Goal: Task Accomplishment & Management: Manage account settings

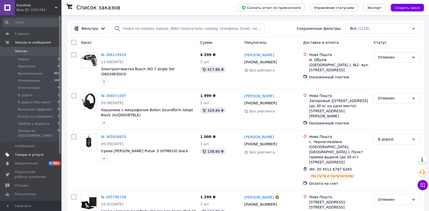
click at [45, 153] on span "Товары и услуги" at bounding box center [31, 155] width 32 height 5
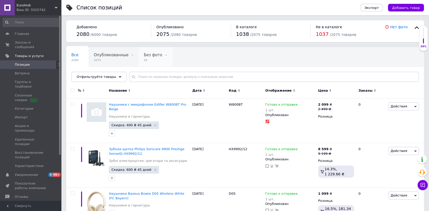
click at [148, 58] on span "50" at bounding box center [153, 60] width 18 height 4
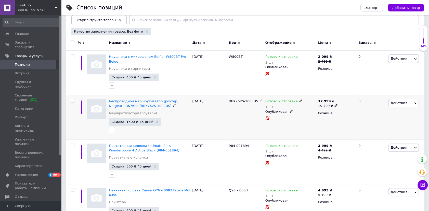
scroll to position [69, 0]
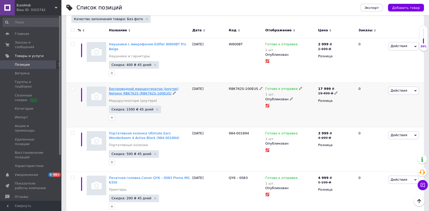
click at [145, 89] on span "Беспроводной маршрутизатор (роутер) Netgear RBK762S (RBK762S-100EUS)" at bounding box center [144, 91] width 70 height 8
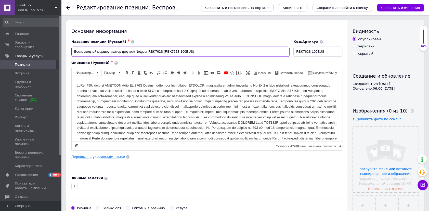
drag, startPoint x: 200, startPoint y: 51, endPoint x: 136, endPoint y: 53, distance: 63.7
click at [136, 53] on input "Беспроводной маршрутизатор (роутер) Netgear RBK762S (RBK762S-100EUS)" at bounding box center [180, 52] width 218 height 10
click at [403, 148] on input "file" at bounding box center [386, 160] width 66 height 66
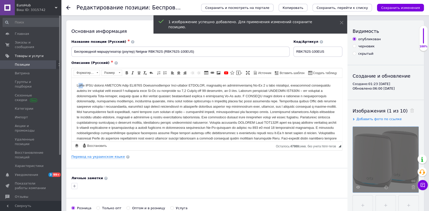
drag, startPoint x: 79, startPoint y: 84, endPoint x: 82, endPoint y: 85, distance: 3.0
click at [82, 85] on body "Визуальный текстовый редактор, 4B6578DE-CC59-44CB-9823-A6106F58E45A" at bounding box center [207, 115] width 260 height 64
click at [127, 88] on body "Визуальный текстовый редактор, 4B6578DE-CC59-44CB-9823-A6106F58E45A" at bounding box center [207, 115] width 260 height 64
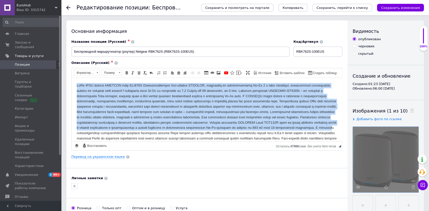
scroll to position [20, 0]
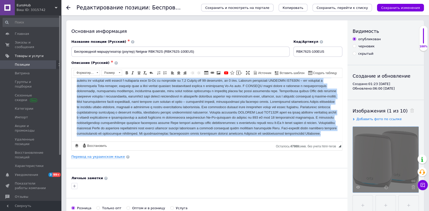
drag, startPoint x: 74, startPoint y: 84, endPoint x: 340, endPoint y: 220, distance: 298.7
click at [273, 141] on html at bounding box center [207, 104] width 270 height 74
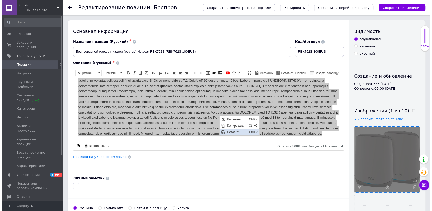
scroll to position [0, 0]
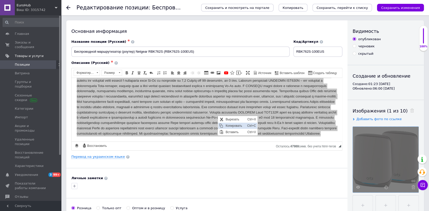
click at [230, 126] on span "Копировать" at bounding box center [235, 126] width 22 height 6
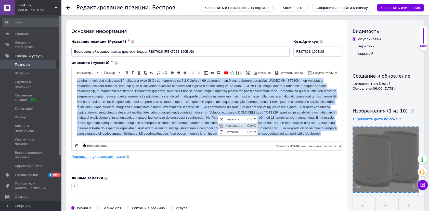
copy body "LoRe IPSU dolorsi AMETCON Adip ELI210S Doeiusmodtempor Inci-utlabor ETDOLOR, ma…"
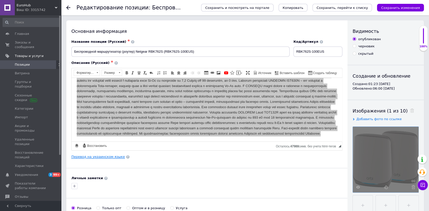
click at [102, 158] on link "Перевод на украинском языке" at bounding box center [97, 157] width 53 height 4
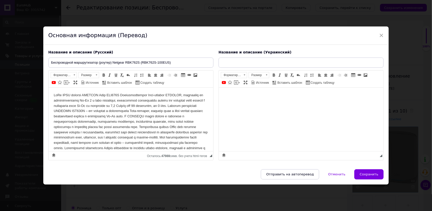
type input "Бездротовий маршрутизатор (роутер) Netgear RBK762S (RBK762S-100EUS)"
drag, startPoint x: 269, startPoint y: 100, endPoint x: 247, endPoint y: 93, distance: 23.2
click at [247, 93] on body "Визуальный текстовый редактор, 130F9072-96B0-4582-BA1D-E18257CBBBDC" at bounding box center [301, 94] width 154 height 5
click at [248, 96] on body "Визуальный текстовый редактор, 130F9072-96B0-4582-BA1D-E18257CBBBDC" at bounding box center [301, 94] width 154 height 5
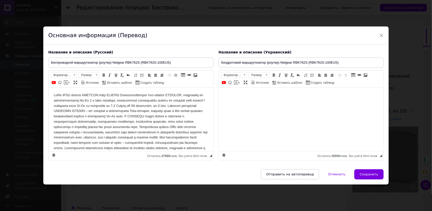
click at [236, 95] on body "Визуальный текстовый редактор, 130F9072-96B0-4582-BA1D-E18257CBBBDC" at bounding box center [301, 94] width 154 height 5
click at [236, 93] on body "Визуальный текстовый редактор, 130F9072-96B0-4582-BA1D-E18257CBBBDC" at bounding box center [301, 94] width 154 height 5
click at [239, 103] on html at bounding box center [301, 95] width 165 height 16
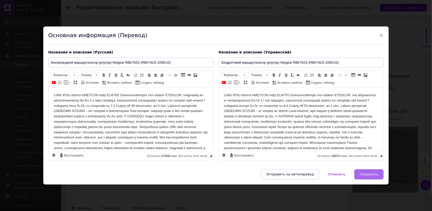
click at [371, 180] on button "Сохранить" at bounding box center [368, 174] width 29 height 10
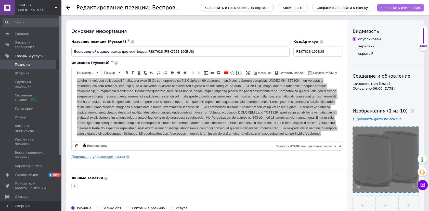
click at [403, 8] on icon "Сохранить изменения" at bounding box center [400, 8] width 39 height 4
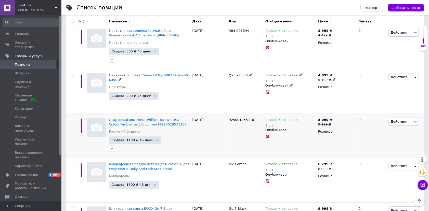
scroll to position [139, 0]
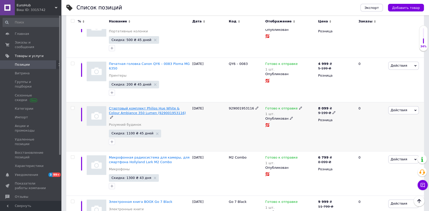
click at [130, 106] on span "Стартовый комплект Philips Hue White & Colour Ambiance 350 Lumen (929001953116)" at bounding box center [147, 110] width 77 height 8
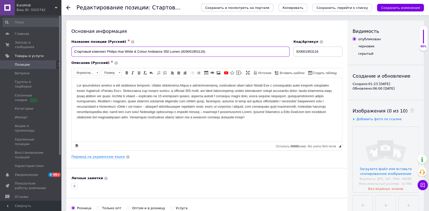
drag, startPoint x: 212, startPoint y: 52, endPoint x: 108, endPoint y: 50, distance: 104.7
click at [108, 50] on input "Стартовый комплект Philips Hue White & Colour Ambiance 350 Lumen (929001953116)" at bounding box center [180, 52] width 218 height 10
click at [371, 127] on input "file" at bounding box center [386, 160] width 66 height 66
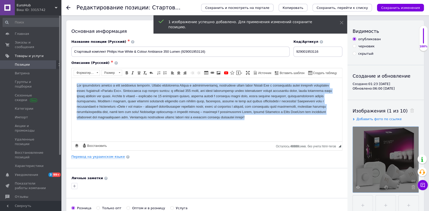
drag, startPoint x: 76, startPoint y: 85, endPoint x: 160, endPoint y: 120, distance: 91.1
click at [160, 120] on html at bounding box center [207, 101] width 270 height 47
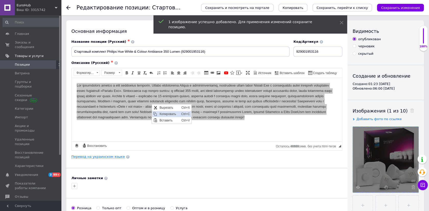
click at [163, 112] on span "Копировать" at bounding box center [169, 114] width 22 height 6
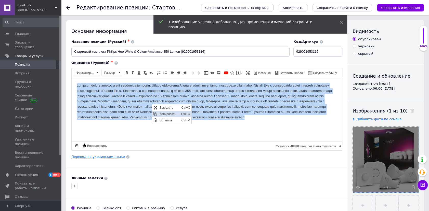
copy body "Lor ipsumdolors ametco a elit seddoeius temporin. Utlabo etdolorema Aliqua e ad…"
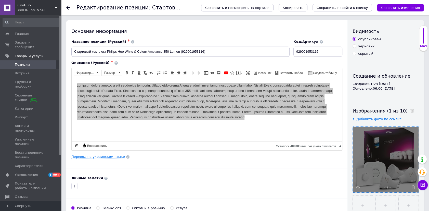
click at [126, 157] on span at bounding box center [127, 156] width 3 height 3
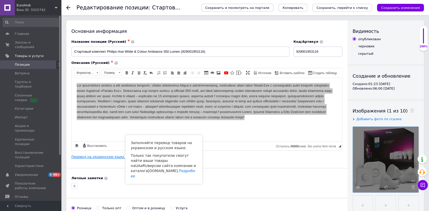
click at [114, 156] on link "Перевод на украинском языке" at bounding box center [97, 157] width 53 height 4
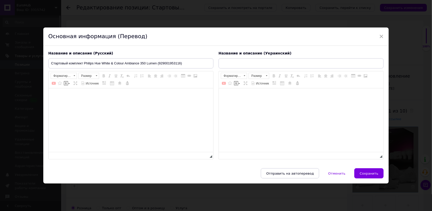
type input "Стартовий комплект Philips Hue White & Colour Ambiance 350 Lumen (929001953116)"
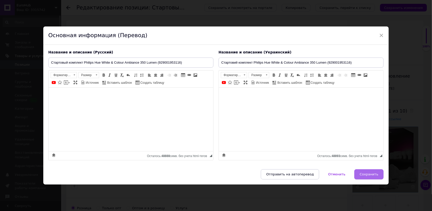
click at [371, 176] on span "Сохранить" at bounding box center [369, 174] width 19 height 4
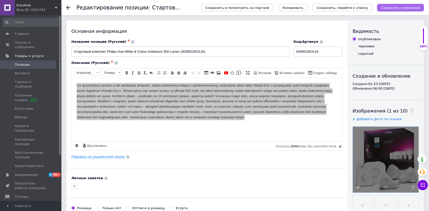
click at [387, 9] on icon "Сохранить изменения" at bounding box center [400, 8] width 39 height 4
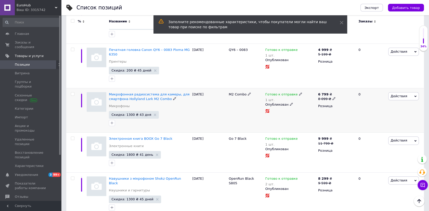
scroll to position [162, 0]
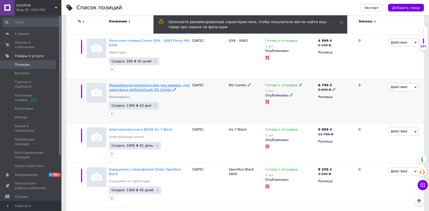
click at [150, 83] on span "Микрофонная радиосистема для камеры, для смартфона Hollyland Lark M2 Combo" at bounding box center [149, 87] width 80 height 8
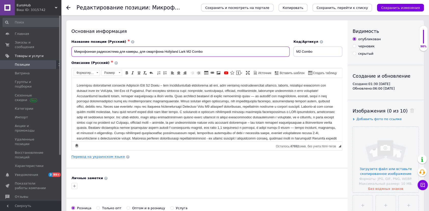
drag, startPoint x: 208, startPoint y: 51, endPoint x: 164, endPoint y: 53, distance: 43.6
click at [164, 53] on input "Микрофонная радиосистема для камеры, для смартфона Hollyland Lark M2 Combo" at bounding box center [180, 52] width 218 height 10
click at [401, 154] on input "file" at bounding box center [386, 160] width 66 height 66
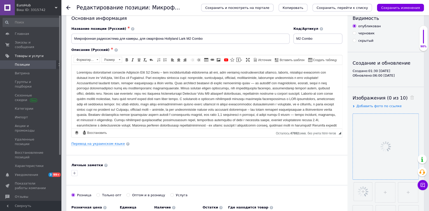
scroll to position [69, 0]
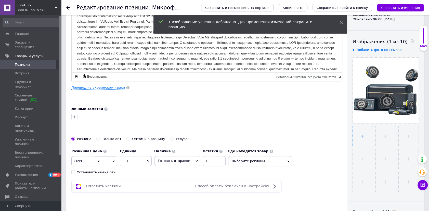
click at [365, 138] on input "file" at bounding box center [363, 136] width 20 height 20
type input "C:\fakepath\2038.png"
click at [386, 135] on input "file" at bounding box center [385, 136] width 20 height 20
type input "C:\fakepath\2039.png"
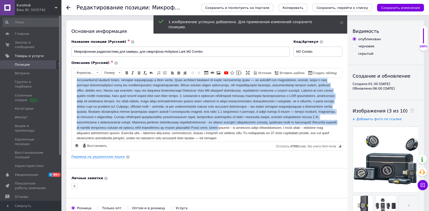
scroll to position [31, 0]
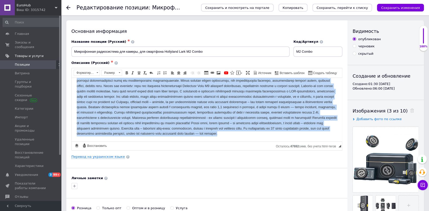
drag, startPoint x: 77, startPoint y: 86, endPoint x: 250, endPoint y: 140, distance: 181.7
click at [250, 140] on html at bounding box center [207, 99] width 270 height 84
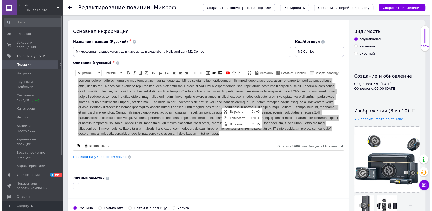
scroll to position [0, 0]
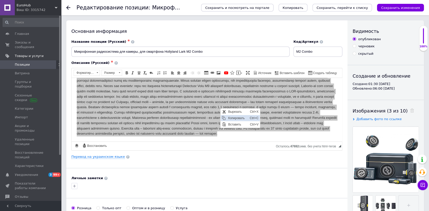
drag, startPoint x: 231, startPoint y: 120, endPoint x: 377, endPoint y: 148, distance: 148.4
click at [231, 120] on span "Копировать" at bounding box center [238, 118] width 22 height 6
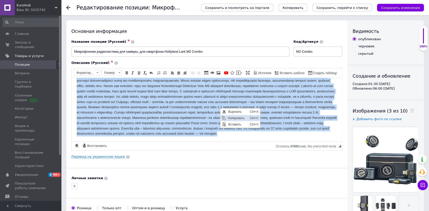
copy body "Loremipsu dolorsitamet consecte Adipiscin Elit S0 Doeiu – tem incididuntutlab e…"
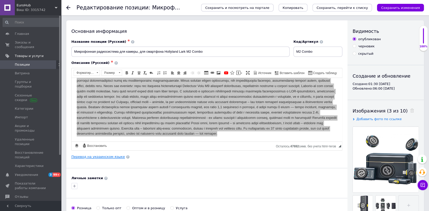
click at [109, 156] on link "Перевод на украинском языке" at bounding box center [97, 157] width 53 height 4
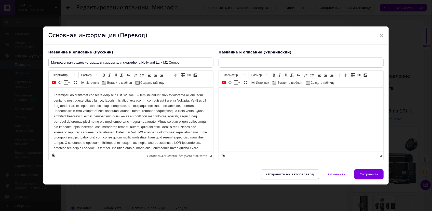
type input "Мікрофонна радіосистема для камери, для смартфона Hollyland Lark M2 Combo"
click at [226, 94] on body "Визуальный текстовый редактор, 313999CA-ED07-4D6D-8FB7-905D568A33E1" at bounding box center [301, 94] width 154 height 5
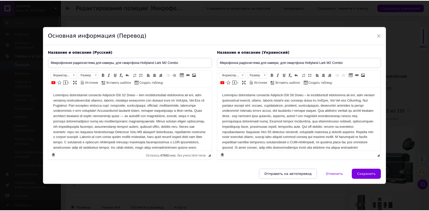
scroll to position [78, 0]
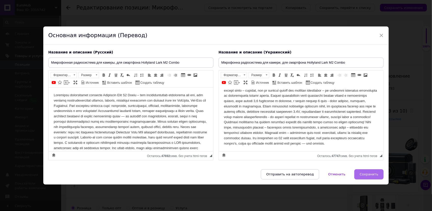
click at [367, 176] on span "Сохранить" at bounding box center [369, 174] width 19 height 4
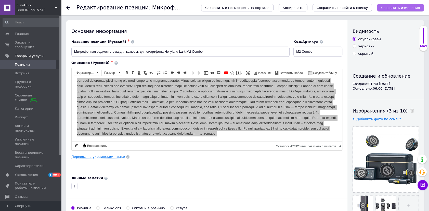
click at [392, 7] on icon "Сохранить изменения" at bounding box center [400, 8] width 39 height 4
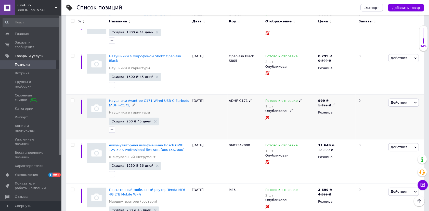
scroll to position [232, 0]
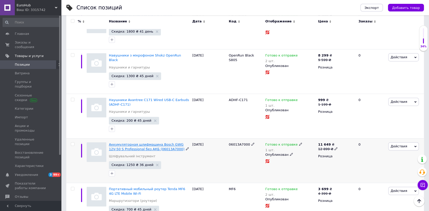
click at [150, 143] on span "Аккумуляторная шлифмашина Bosch GWG 12V-50 S Professional без АКБ (06013A7000)" at bounding box center [146, 147] width 75 height 8
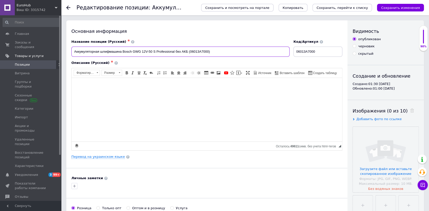
drag, startPoint x: 212, startPoint y: 50, endPoint x: 123, endPoint y: 53, distance: 89.7
click at [123, 53] on input "Аккумуляторная шлифмашина Bosch GWG 12V-50 S Professional без АКБ (06013A7000)" at bounding box center [180, 52] width 218 height 10
click at [375, 146] on input "file" at bounding box center [386, 160] width 66 height 66
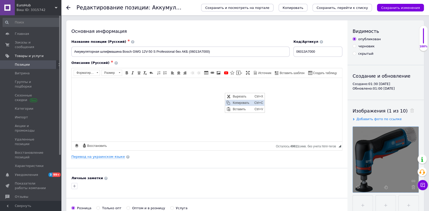
click at [238, 104] on span "Копировать" at bounding box center [242, 103] width 22 height 6
click at [91, 157] on link "Перевод на украинском языке" at bounding box center [97, 157] width 53 height 4
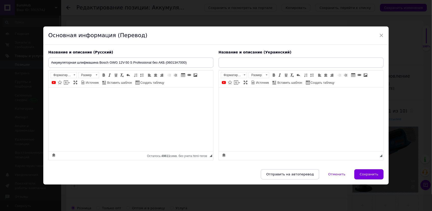
type input "Акумуляторна шліфувальна машина Bosch GWG 12V-50 S Professional без АКБ (06013A…"
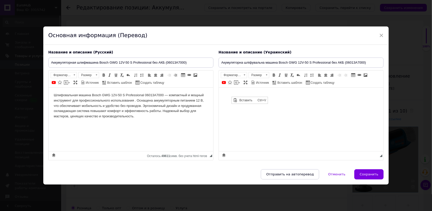
click at [226, 96] on body "Визуальный текстовый редактор, D7095467-88F4-45D3-92AC-C43D5D9087BA" at bounding box center [301, 94] width 154 height 5
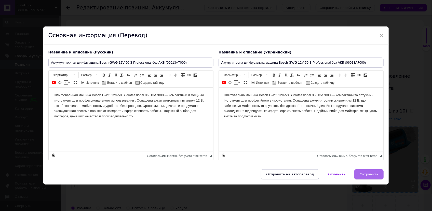
click at [366, 175] on button "Сохранить" at bounding box center [368, 174] width 29 height 10
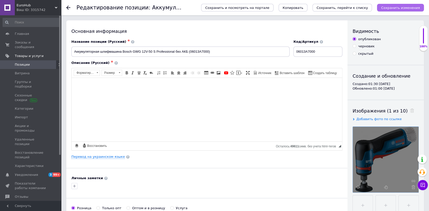
click at [406, 9] on icon "Сохранить изменения" at bounding box center [400, 8] width 39 height 4
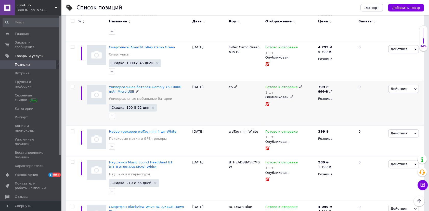
scroll to position [370, 0]
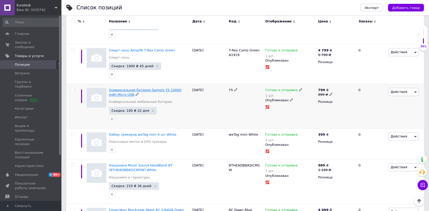
click at [125, 88] on span "Универсальная батарея Gemoly Y5 10000 mAh Micro USB" at bounding box center [145, 92] width 72 height 8
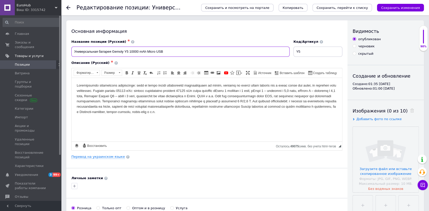
drag, startPoint x: 166, startPoint y: 50, endPoint x: 113, endPoint y: 53, distance: 53.1
click at [113, 53] on input "Универсальная батарея Gemoly Y5 10000 mAh Micro USB" at bounding box center [180, 52] width 218 height 10
click at [380, 140] on input "file" at bounding box center [386, 160] width 66 height 66
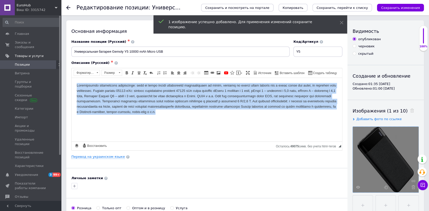
drag, startPoint x: 75, startPoint y: 83, endPoint x: 137, endPoint y: 115, distance: 69.3
click at [137, 115] on html at bounding box center [207, 99] width 270 height 42
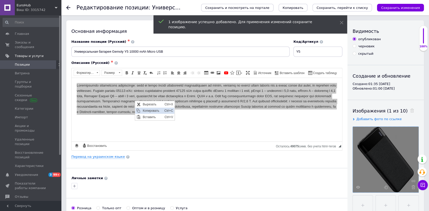
click at [152, 112] on span "Копировать" at bounding box center [152, 111] width 22 height 6
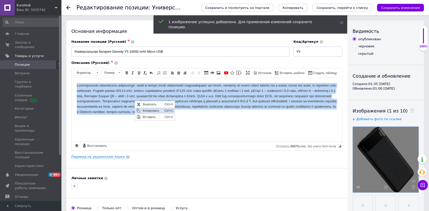
copy body "Loremipsumdo sitametcons adipiscinge: sedd ei tempo incidi utlaboreetd magnaali…"
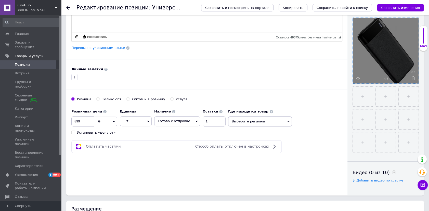
scroll to position [46, 0]
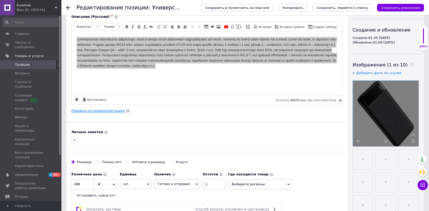
click at [108, 109] on link "Перевод на украинском языке" at bounding box center [97, 111] width 53 height 4
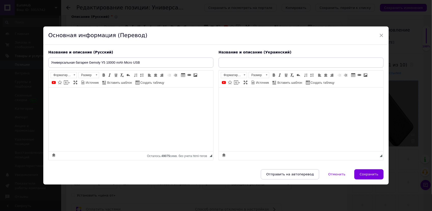
type input "Універсальна батарея Gemoly Y5 10000 mAh Micro USB"
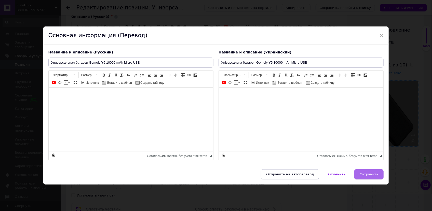
click at [367, 176] on span "Сохранить" at bounding box center [369, 174] width 19 height 4
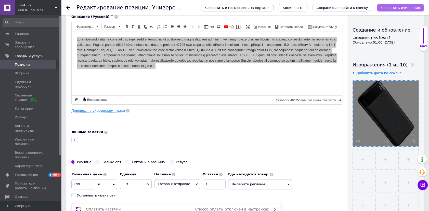
click at [398, 6] on icon "Сохранить изменения" at bounding box center [400, 8] width 39 height 4
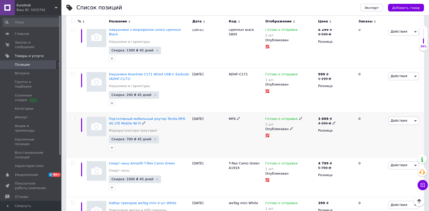
scroll to position [227, 0]
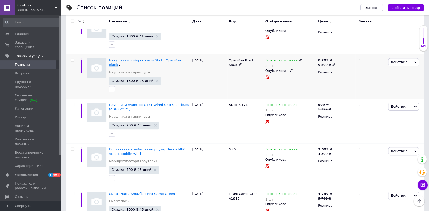
click at [164, 58] on span "Навушники з мікрофоном Shokz OpenRun Black" at bounding box center [145, 62] width 72 height 8
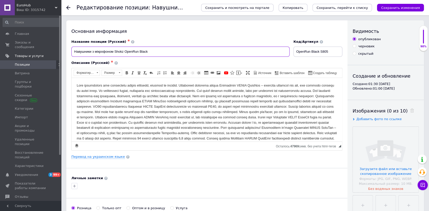
drag, startPoint x: 153, startPoint y: 50, endPoint x: 115, endPoint y: 52, distance: 38.8
click at [115, 52] on input "Навушники з мікрофоном Shokz OpenRun Black" at bounding box center [180, 52] width 218 height 10
click at [382, 161] on input "file" at bounding box center [386, 160] width 66 height 66
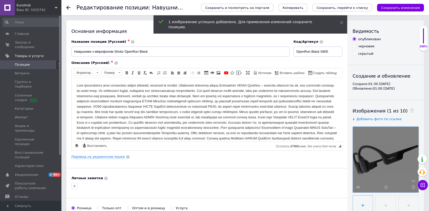
click at [365, 203] on input "file" at bounding box center [363, 206] width 20 height 20
type input "C:\fakepath\2043.png"
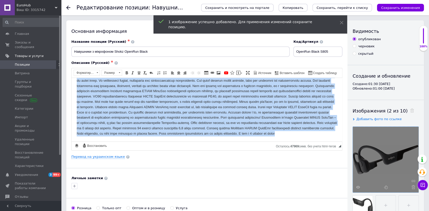
scroll to position [20, 0]
drag, startPoint x: 76, startPoint y: 86, endPoint x: 240, endPoint y: 142, distance: 173.3
click at [240, 141] on html at bounding box center [207, 104] width 270 height 74
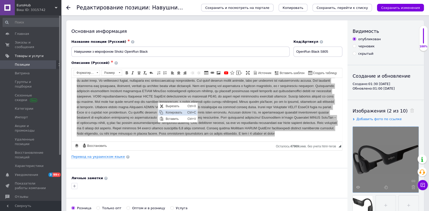
scroll to position [0, 0]
click at [169, 114] on span "Копировать" at bounding box center [175, 113] width 22 height 6
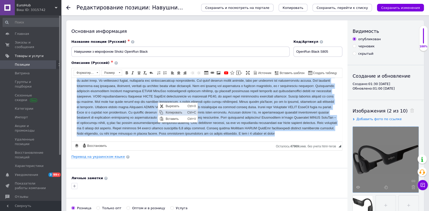
copy body "Lore ipsumdolors ame consectetu adipis elitsedd, eiusmod te incidid. Utlaboreet…"
click at [135, 122] on body "Визуальный текстовый редактор, 94DB4570-3DF5-49A0-937F-24DB42EEB439" at bounding box center [207, 105] width 260 height 64
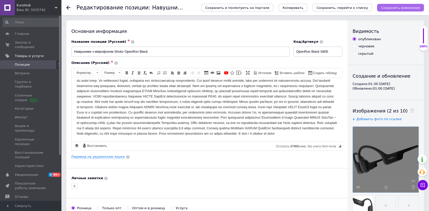
click at [393, 4] on button "Сохранить изменения" at bounding box center [400, 8] width 47 height 8
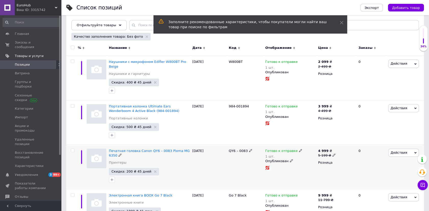
scroll to position [139, 0]
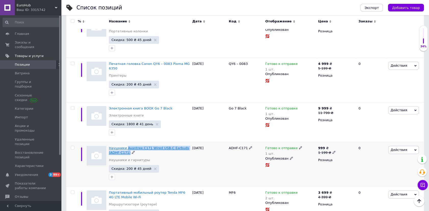
drag, startPoint x: 129, startPoint y: 143, endPoint x: 125, endPoint y: 140, distance: 4.9
click at [125, 146] on div "Наушники Avantree C171 Wired USB-C Earbuds (ADHF-C171)" at bounding box center [149, 150] width 81 height 9
copy span "Avantree C171 Wired USB-C Earbuds (ADHF-C171)"
click at [147, 146] on span "Наушники Avantree C171 Wired USB-C Earbuds (ADHF-C171)" at bounding box center [149, 150] width 80 height 8
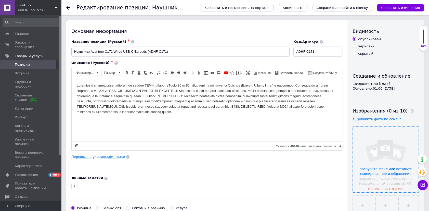
click at [383, 160] on input "file" at bounding box center [386, 160] width 66 height 66
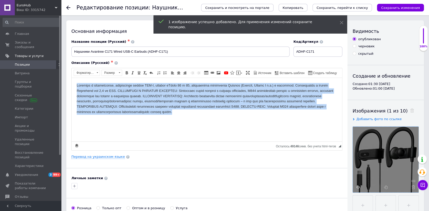
drag, startPoint x: 75, startPoint y: 86, endPoint x: 278, endPoint y: 112, distance: 204.6
click at [278, 112] on html at bounding box center [207, 99] width 270 height 42
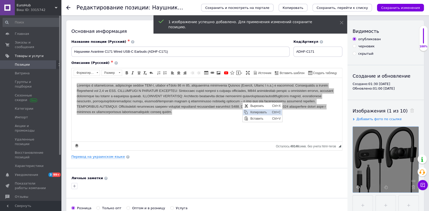
click at [254, 114] on span "Копировать" at bounding box center [260, 112] width 22 height 6
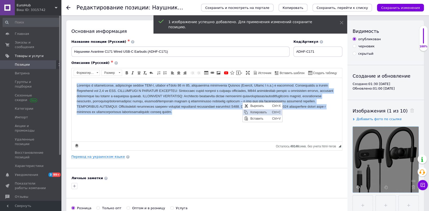
copy body "Loremips d sitametconse, adipiscinge seddoe TEM-I, utlabor eTdolo 66 m 94, aliq…"
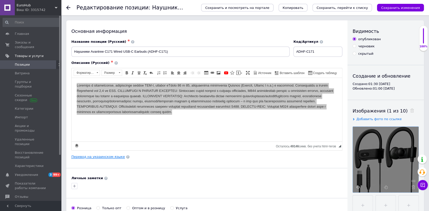
click at [110, 156] on link "Перевод на украинском языке" at bounding box center [97, 157] width 53 height 4
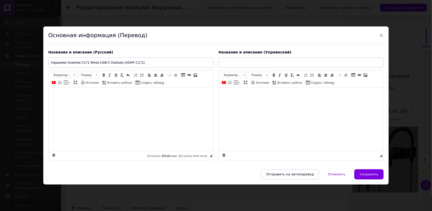
type input "Навушники Avantree C171 Wired USB-C Earbuds ( ADHF-C171)"
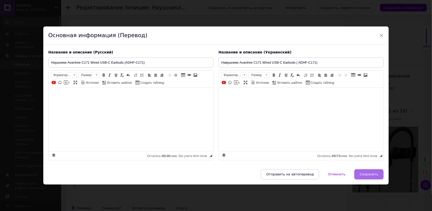
click at [361, 174] on button "Сохранить" at bounding box center [368, 174] width 29 height 10
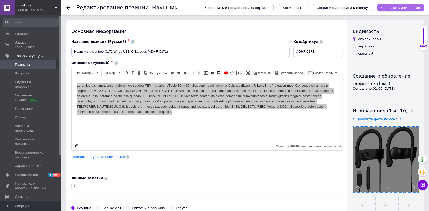
click at [393, 10] on icon "Сохранить изменения" at bounding box center [400, 8] width 39 height 4
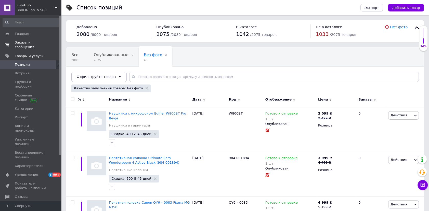
click at [31, 43] on span "Заказы и сообщения" at bounding box center [31, 44] width 32 height 9
